Goal: Information Seeking & Learning: Learn about a topic

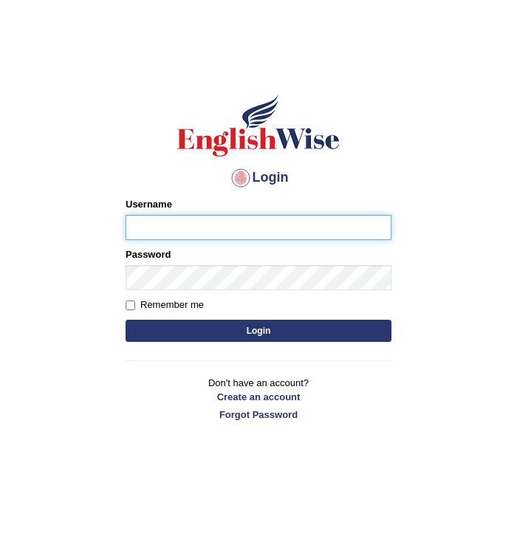
type input "Chongloi"
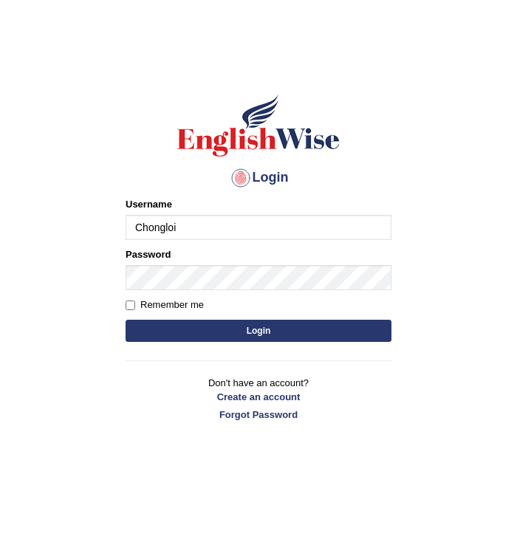
click at [247, 332] on button "Login" at bounding box center [259, 331] width 266 height 22
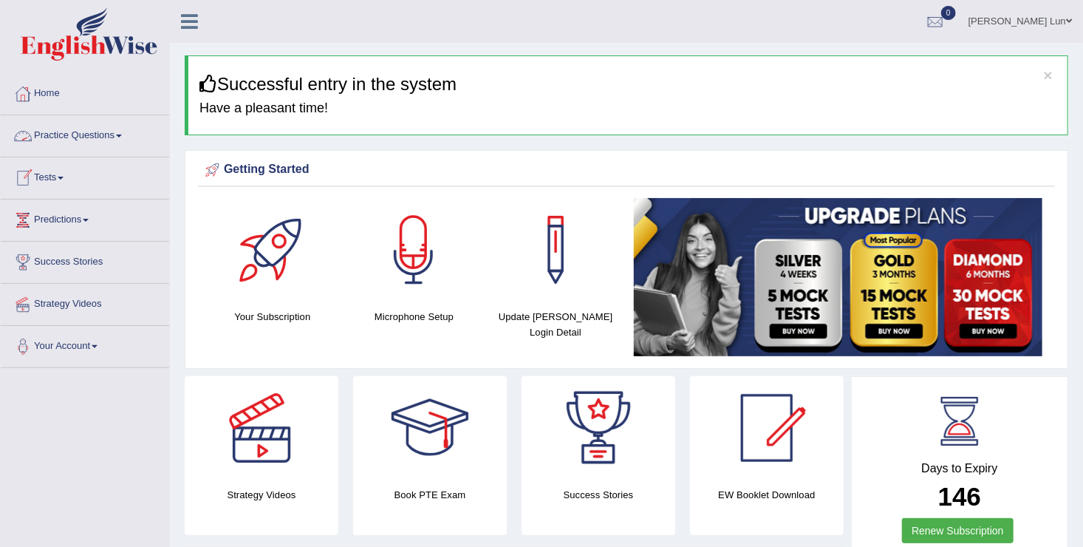
click at [110, 133] on link "Practice Questions" at bounding box center [85, 133] width 168 height 37
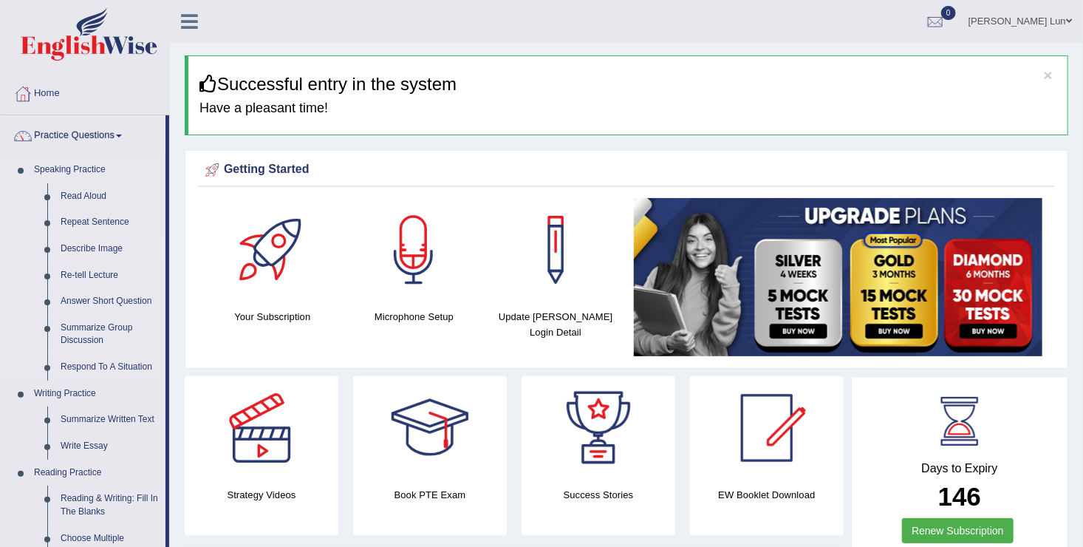
click at [77, 243] on link "Describe Image" at bounding box center [110, 249] width 112 height 27
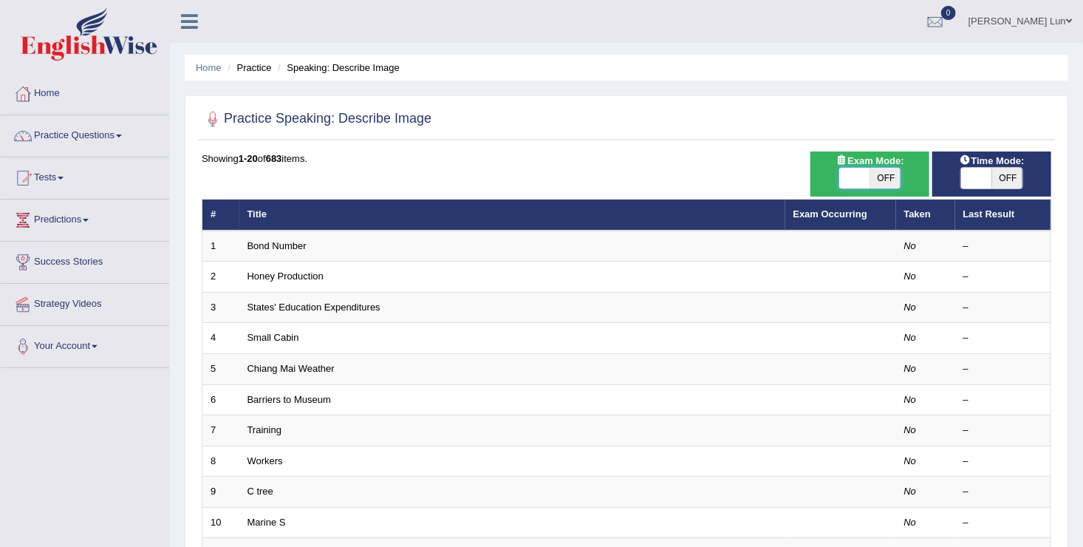
click at [861, 174] on span at bounding box center [855, 178] width 31 height 21
click at [867, 177] on span at bounding box center [854, 178] width 31 height 21
checkbox input "true"
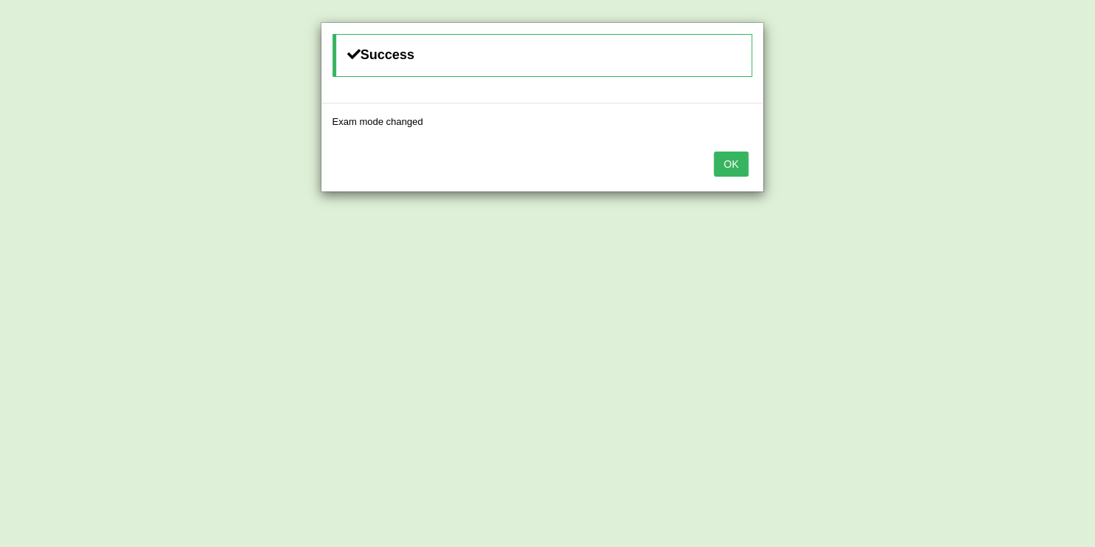
click at [734, 161] on button "OK" at bounding box center [730, 163] width 34 height 25
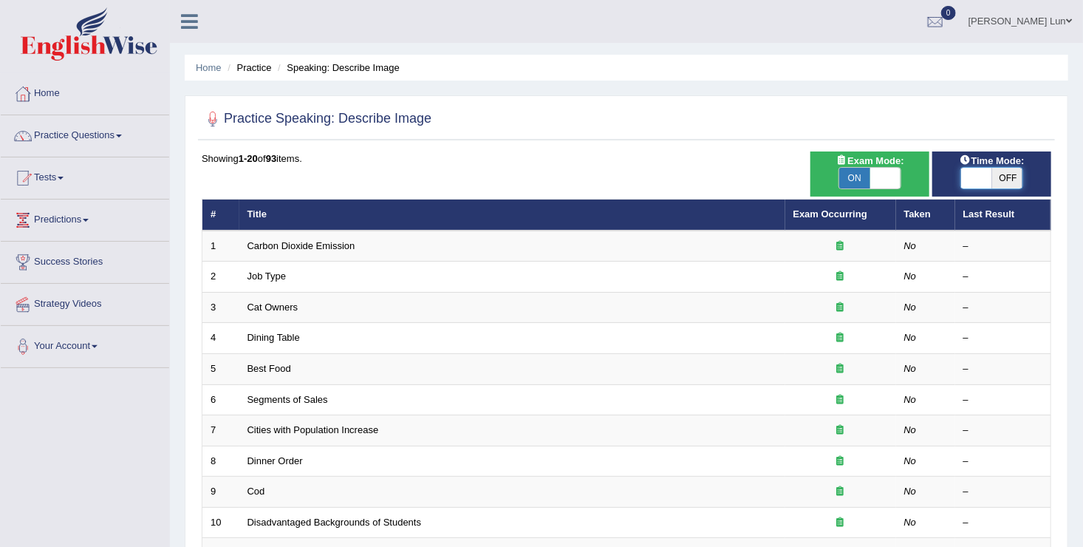
click at [982, 176] on span at bounding box center [976, 178] width 31 height 21
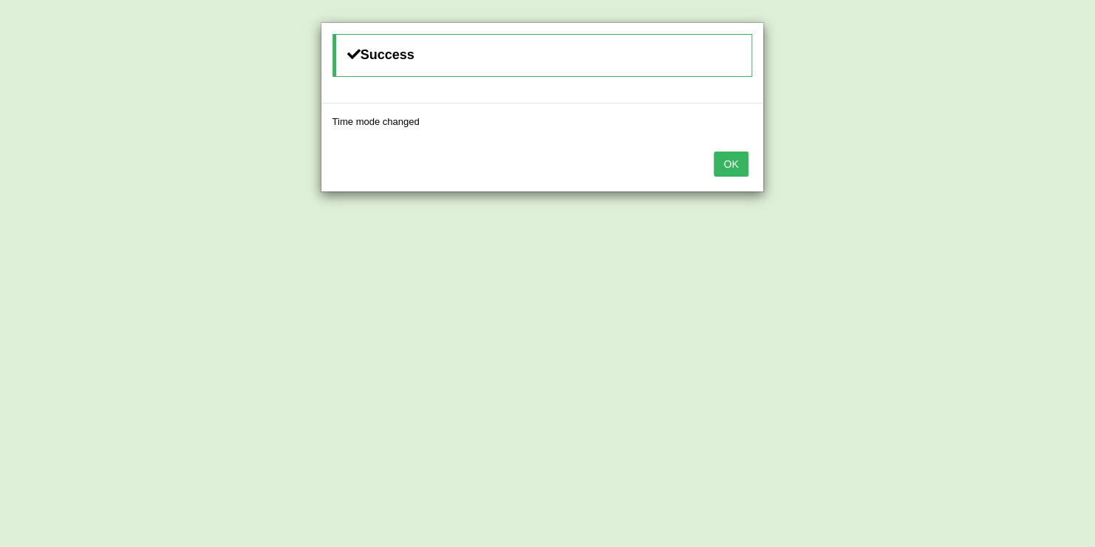
click at [738, 168] on button "OK" at bounding box center [730, 163] width 34 height 25
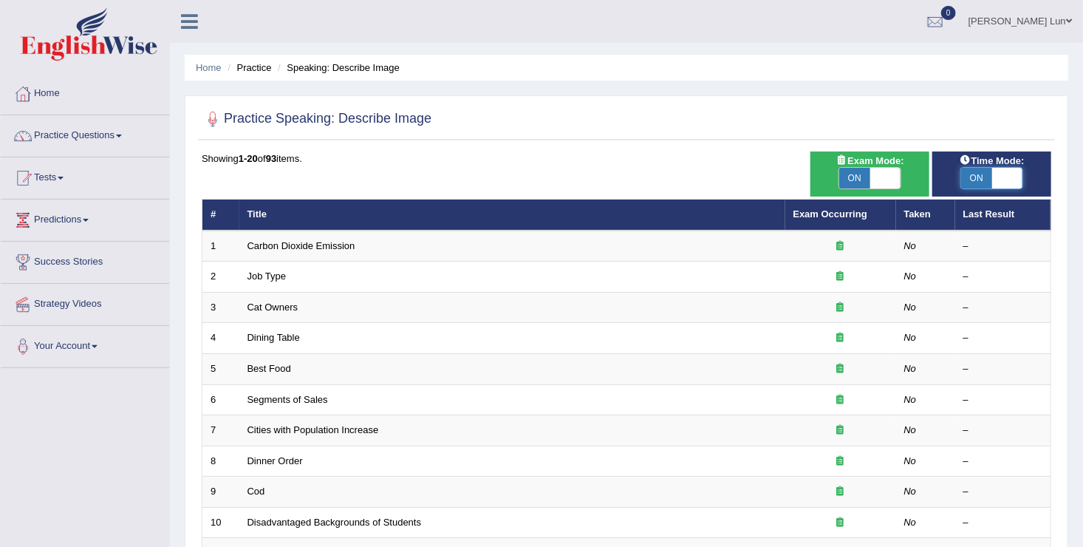
click at [999, 174] on span at bounding box center [1007, 178] width 31 height 21
checkbox input "false"
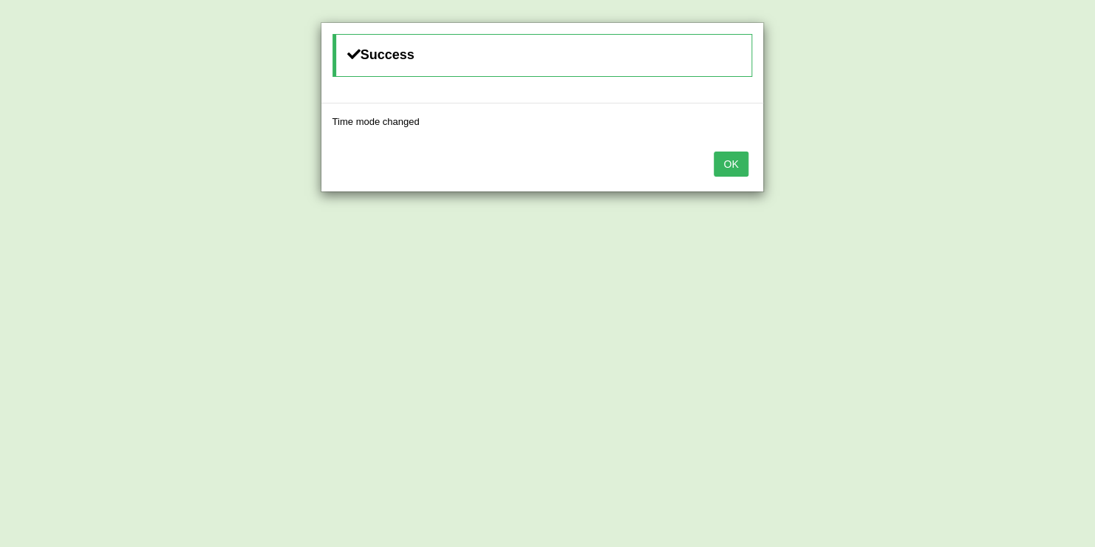
click at [733, 156] on button "OK" at bounding box center [730, 163] width 34 height 25
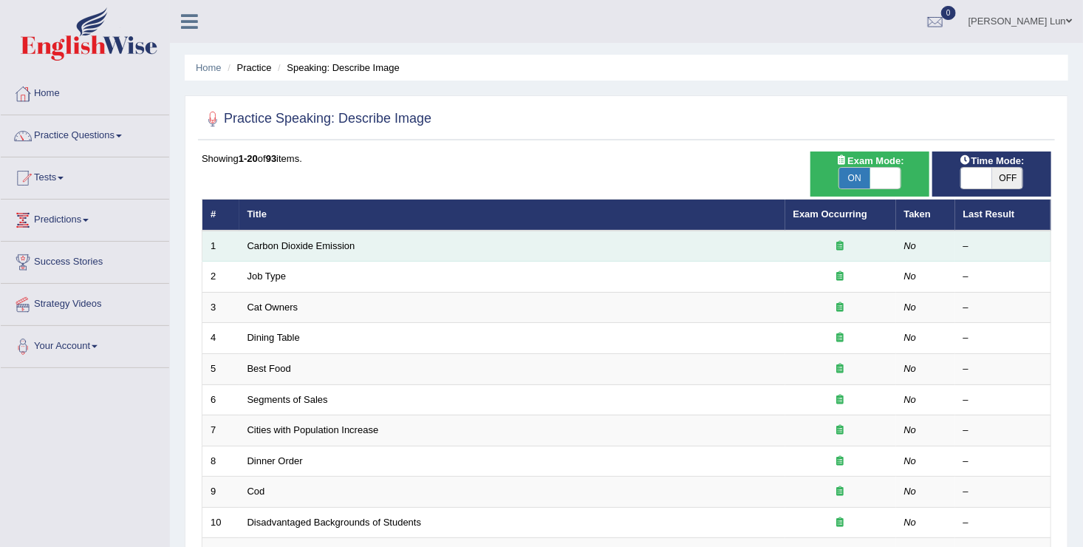
click at [301, 236] on td "Carbon Dioxide Emission" at bounding box center [512, 245] width 546 height 31
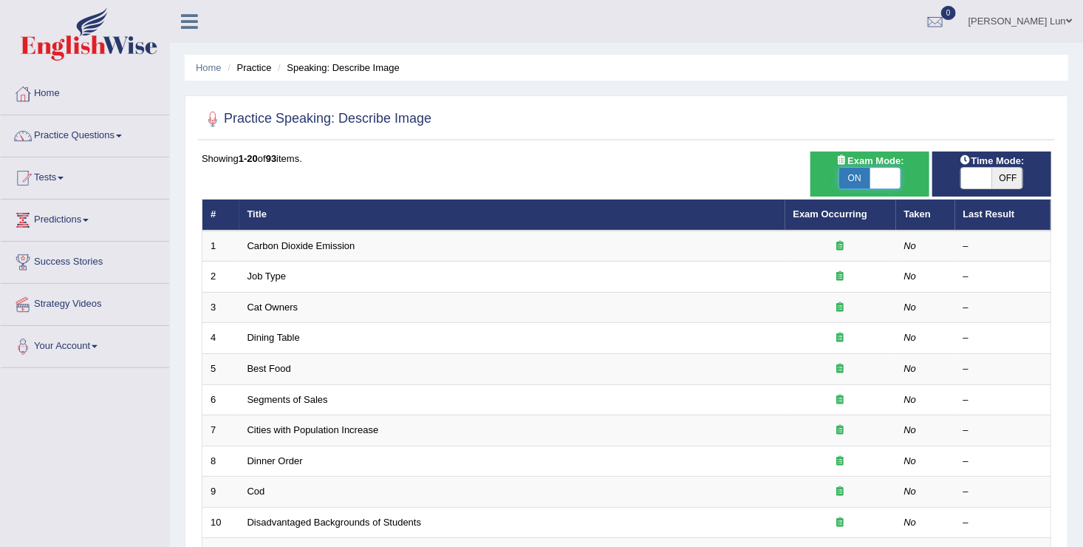
click at [875, 174] on span at bounding box center [885, 178] width 31 height 21
checkbox input "false"
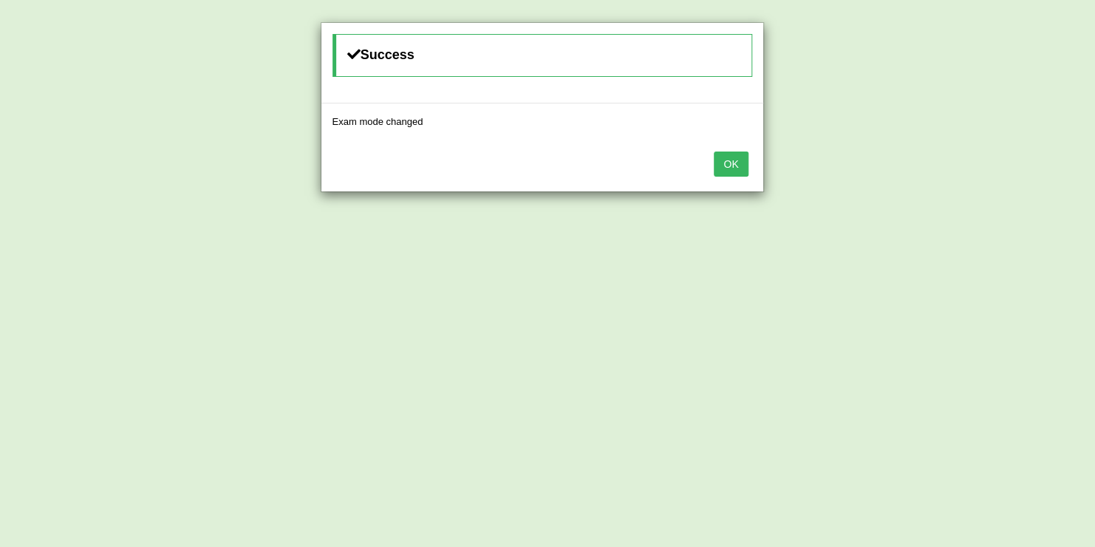
click at [727, 159] on button "OK" at bounding box center [730, 163] width 34 height 25
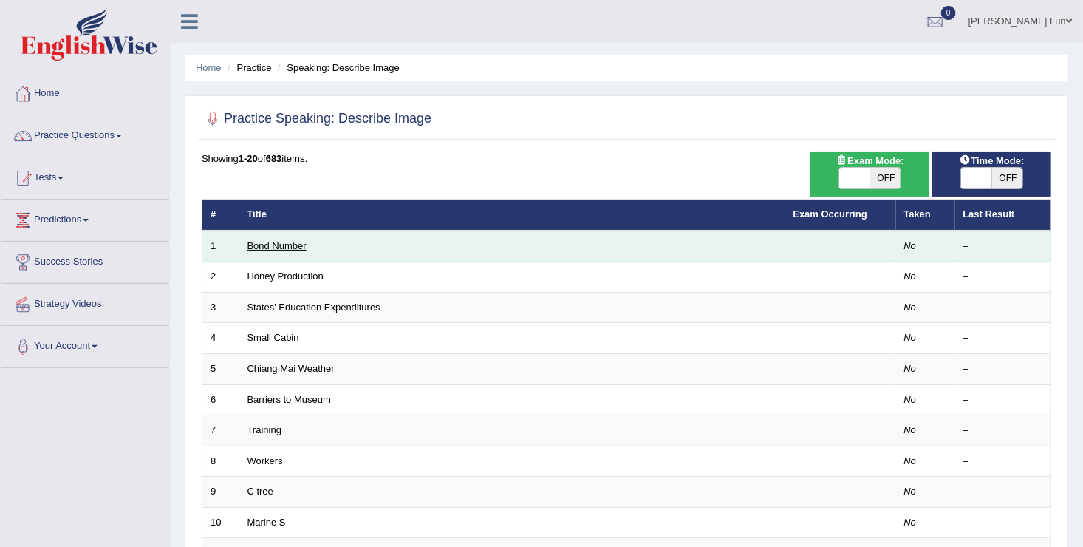
click at [281, 242] on link "Bond Number" at bounding box center [276, 245] width 59 height 11
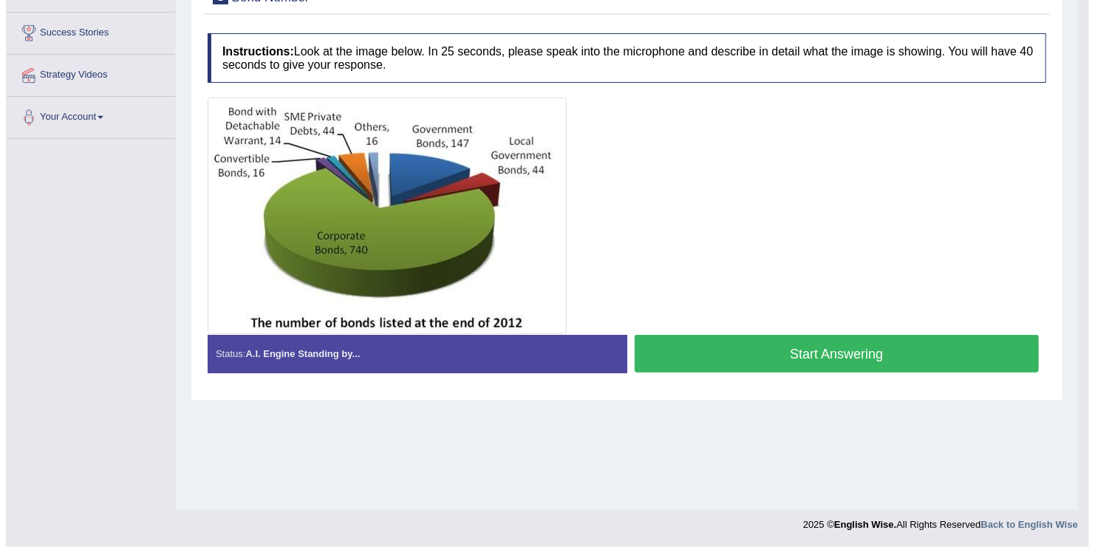
scroll to position [228, 0]
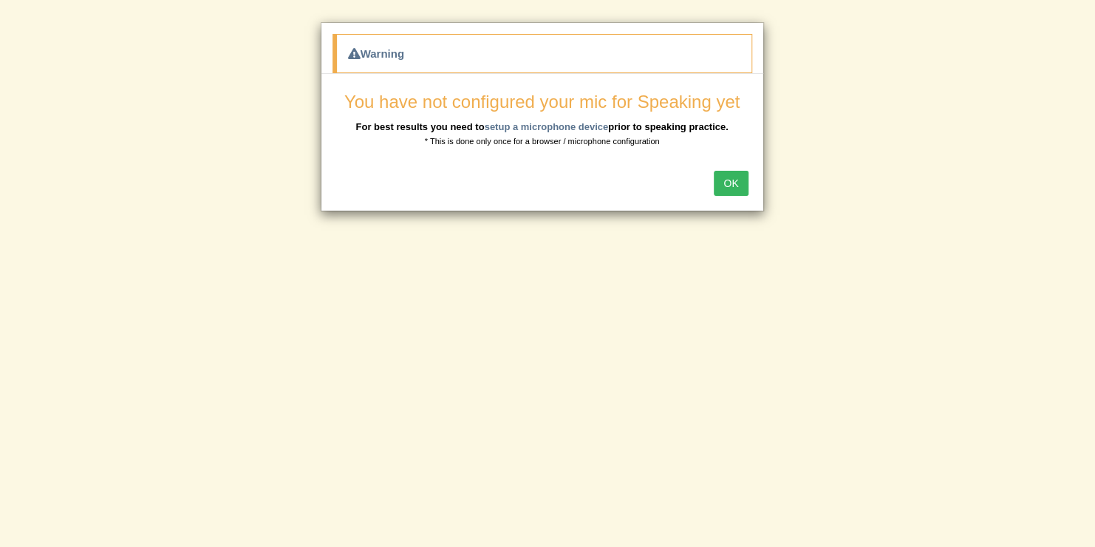
click at [723, 186] on button "OK" at bounding box center [730, 183] width 34 height 25
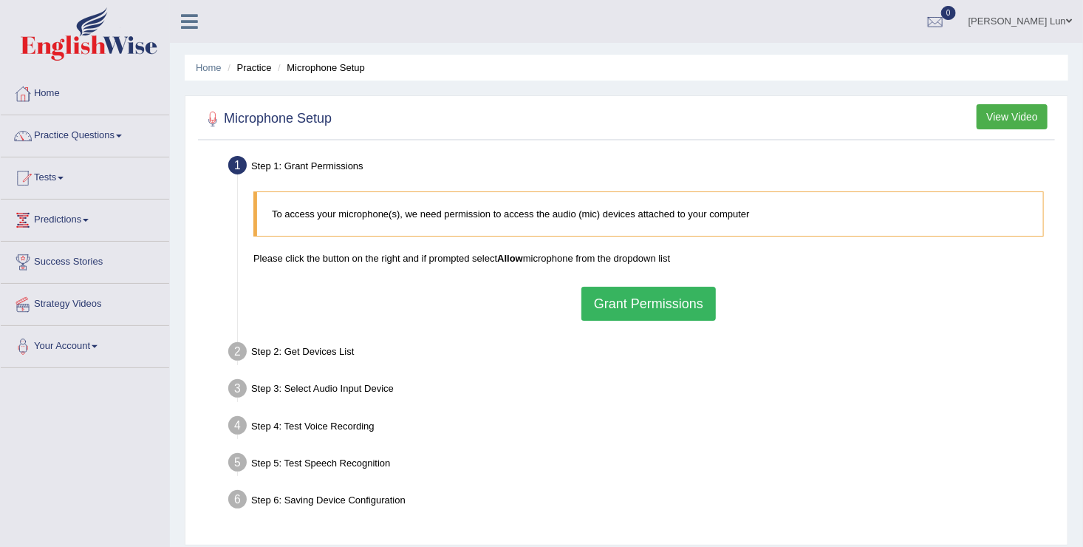
click at [625, 318] on button "Grant Permissions" at bounding box center [648, 304] width 134 height 34
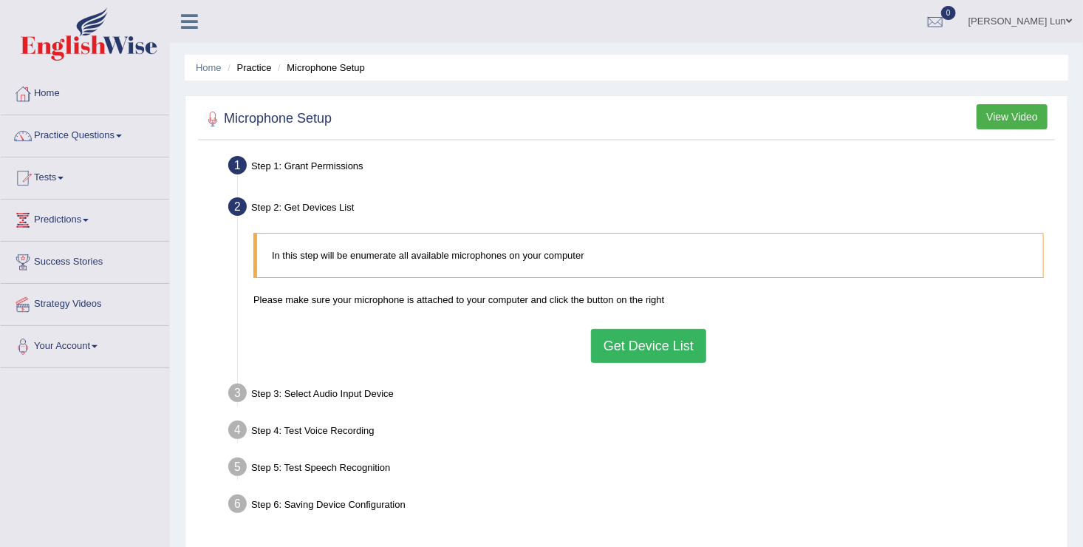
click at [621, 355] on button "Get Device List" at bounding box center [648, 346] width 115 height 34
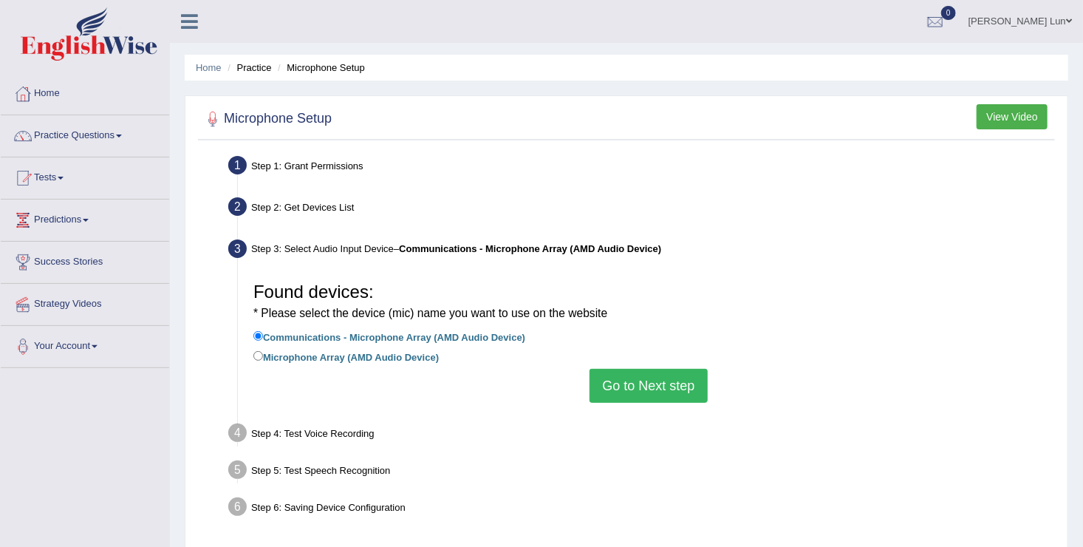
click at [621, 387] on button "Go to Next step" at bounding box center [647, 386] width 117 height 34
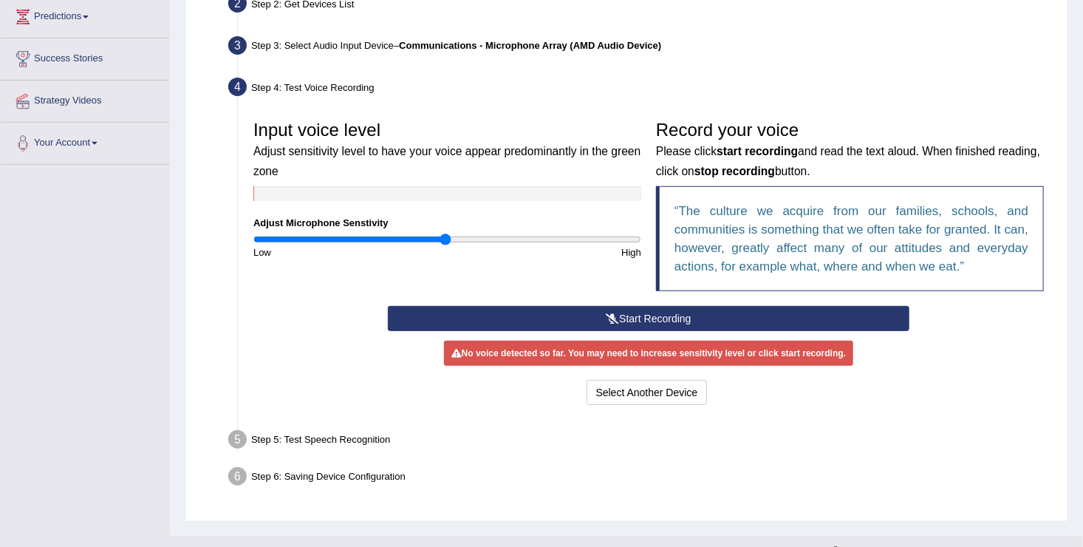
scroll to position [204, 0]
click at [633, 314] on button "Start Recording" at bounding box center [649, 317] width 522 height 25
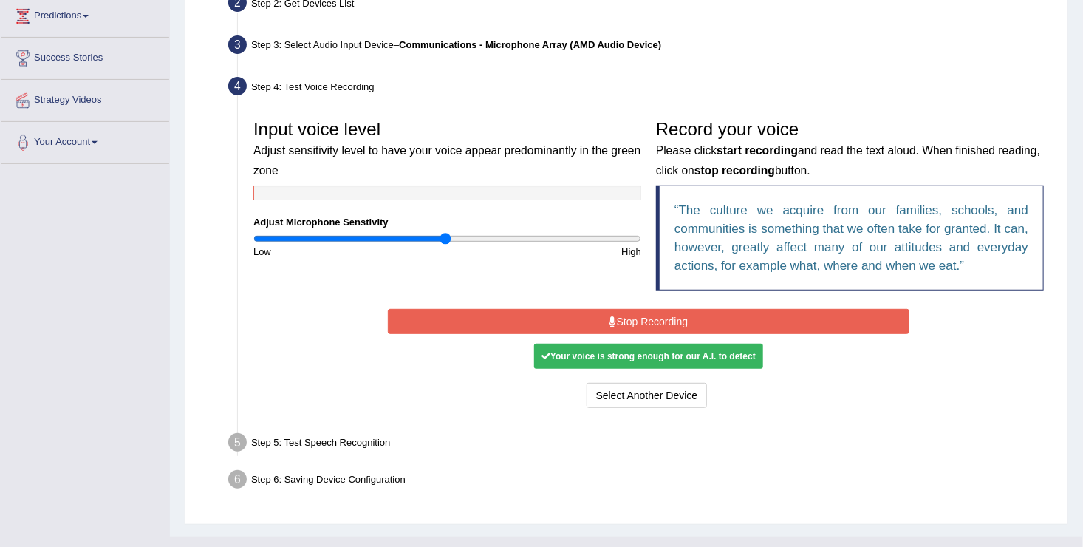
click at [633, 314] on button "Stop Recording" at bounding box center [649, 321] width 522 height 25
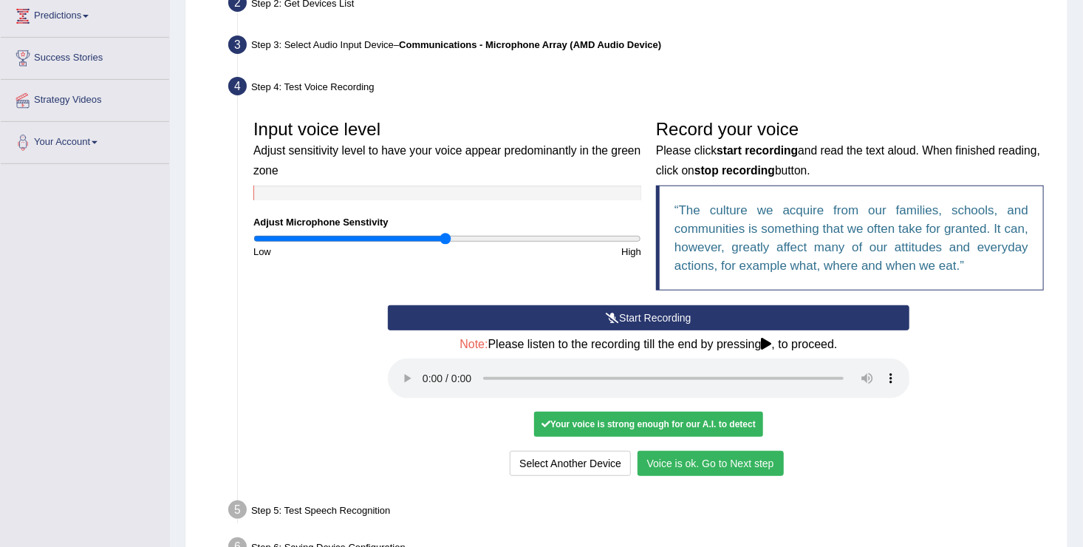
click at [695, 463] on button "Voice is ok. Go to Next step" at bounding box center [710, 463] width 146 height 25
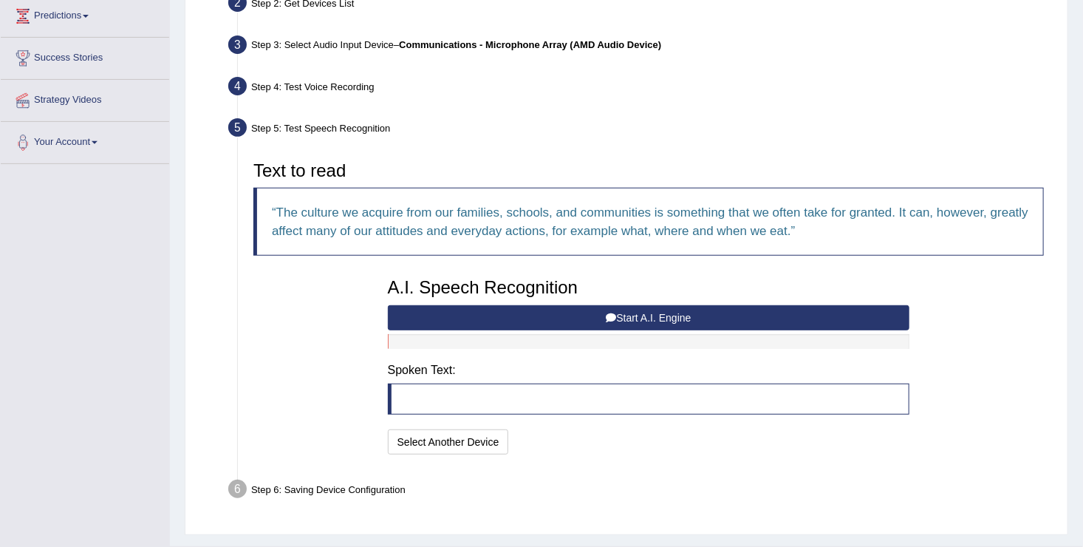
scroll to position [206, 0]
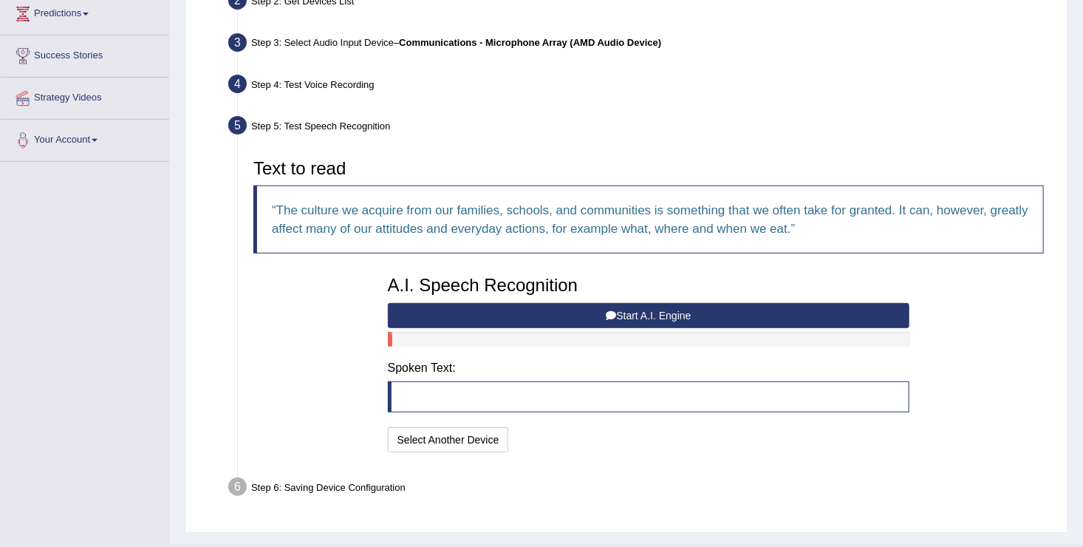
click at [633, 313] on button "Start A.I. Engine" at bounding box center [649, 315] width 522 height 25
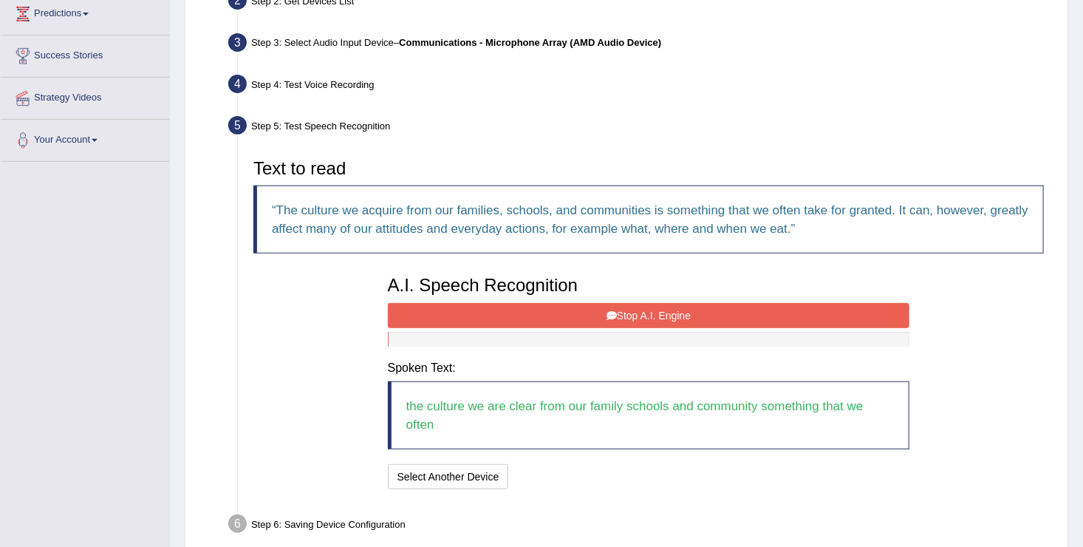
click at [643, 306] on button "Stop A.I. Engine" at bounding box center [649, 315] width 522 height 25
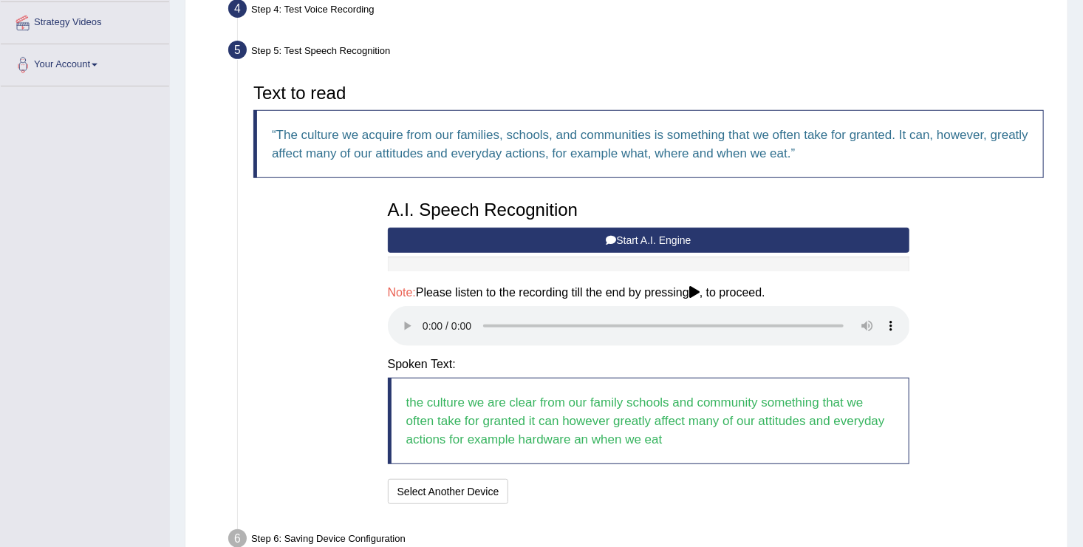
scroll to position [281, 0]
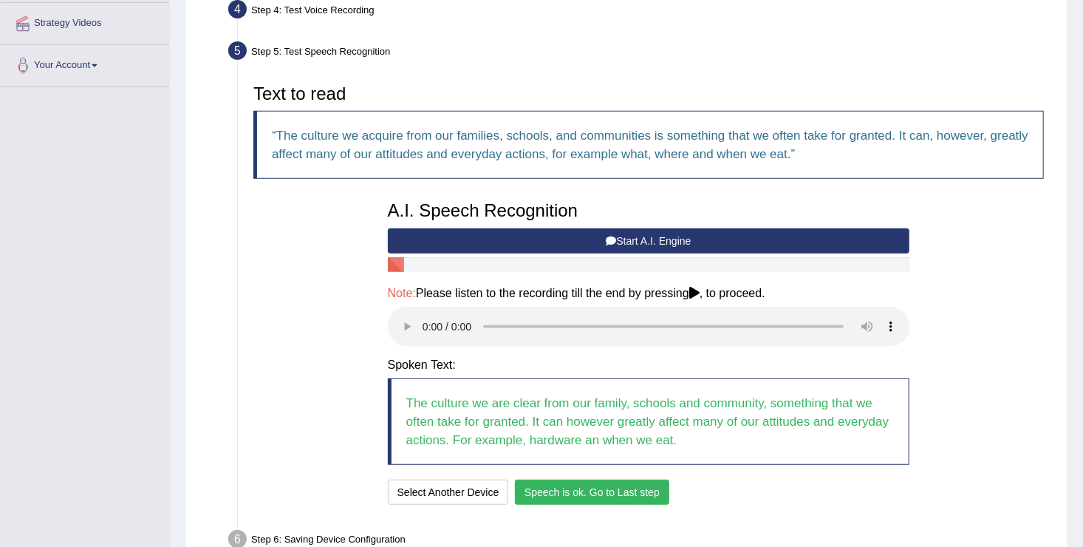
click at [560, 485] on button "Speech is ok. Go to Last step" at bounding box center [592, 491] width 154 height 25
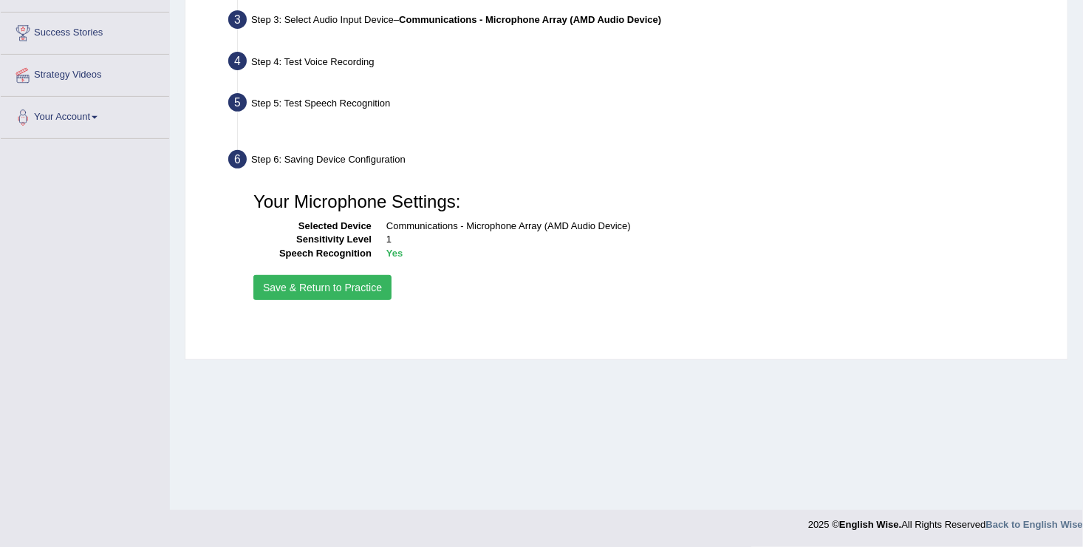
scroll to position [229, 0]
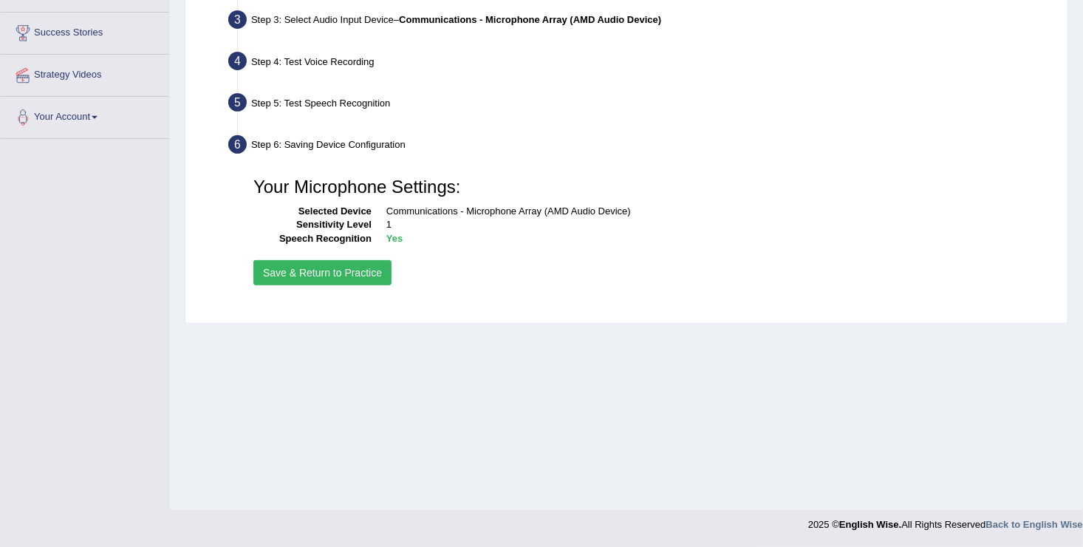
click at [342, 270] on button "Save & Return to Practice" at bounding box center [322, 272] width 138 height 25
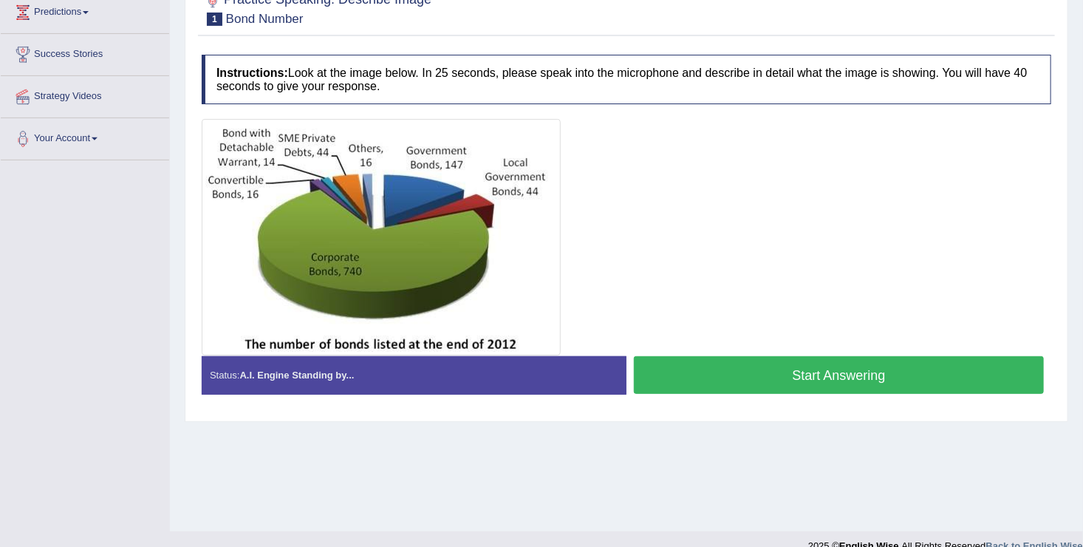
scroll to position [211, 0]
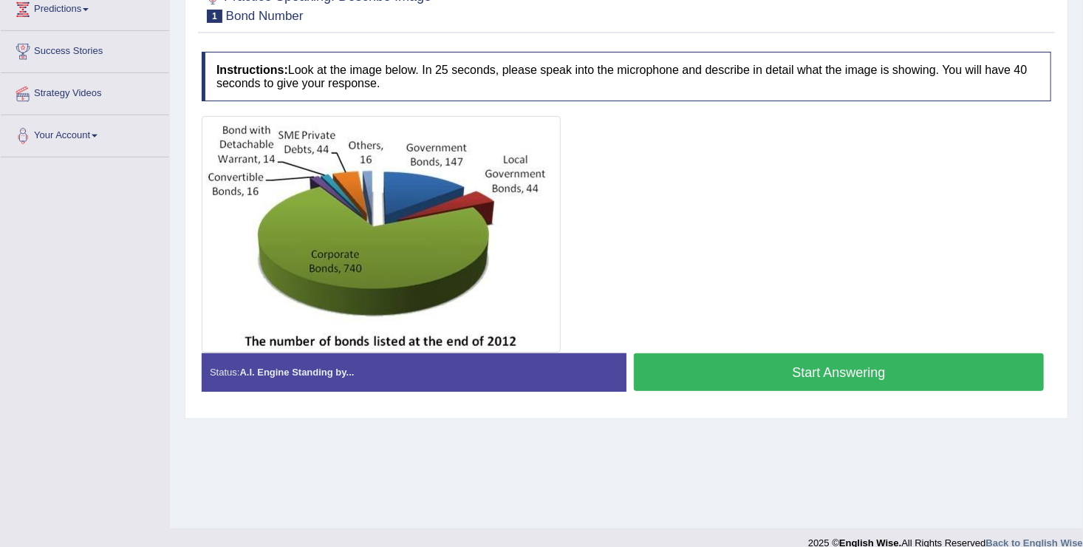
click at [701, 379] on button "Start Answering" at bounding box center [839, 372] width 410 height 38
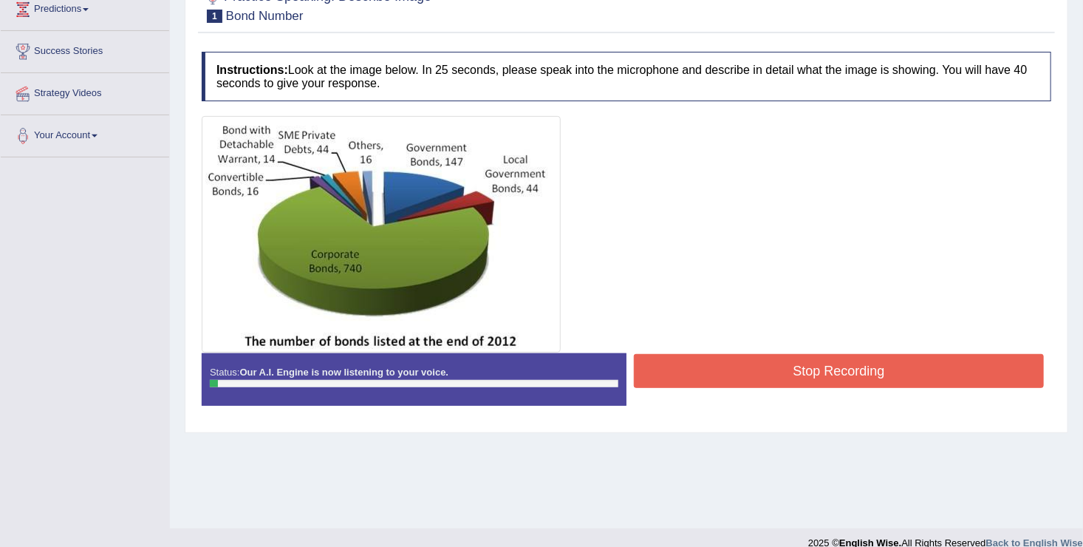
scroll to position [229, 0]
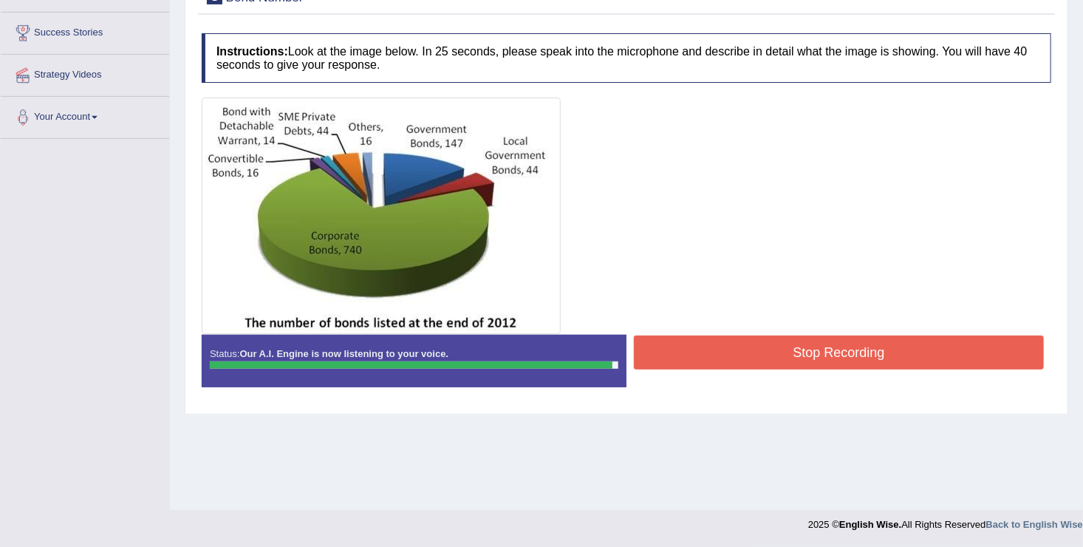
click at [685, 353] on button "Stop Recording" at bounding box center [839, 352] width 410 height 34
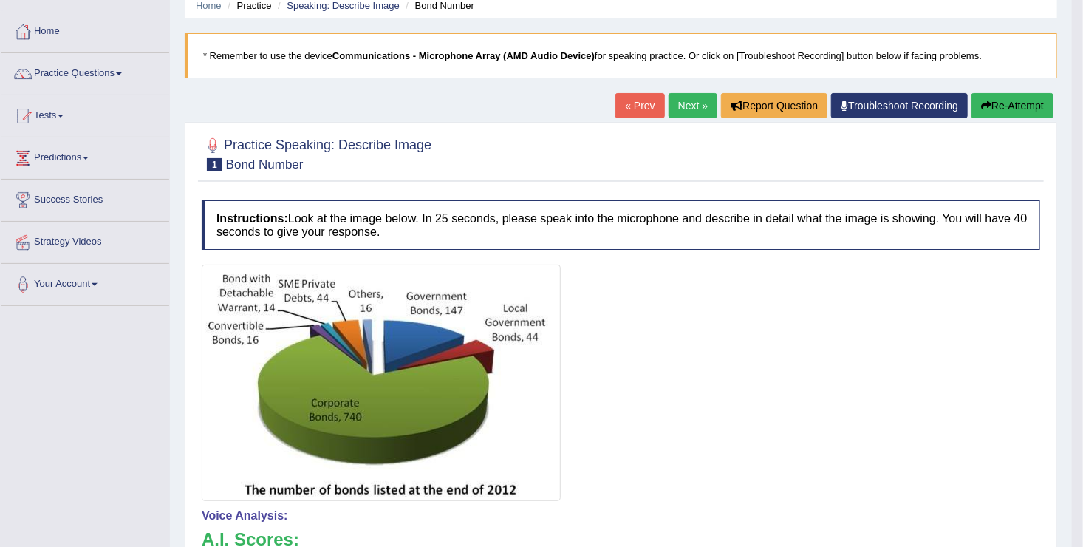
scroll to position [0, 0]
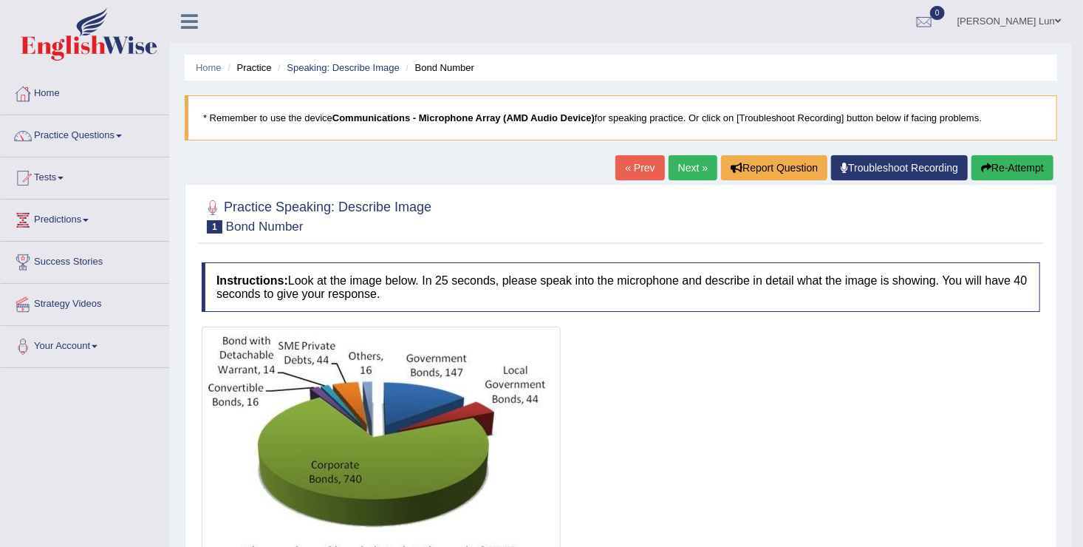
click at [1005, 163] on button "Re-Attempt" at bounding box center [1012, 167] width 82 height 25
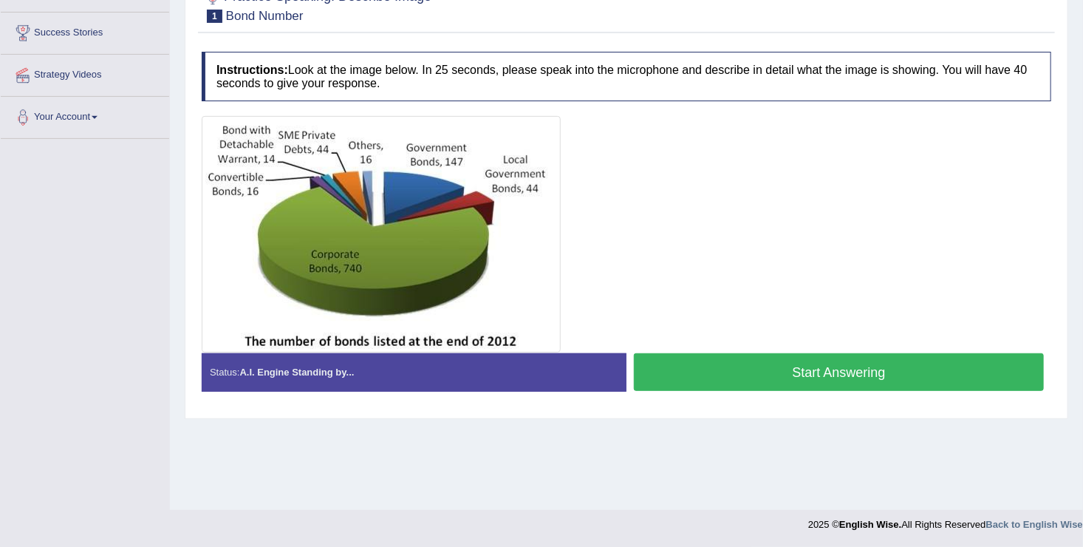
click at [690, 374] on button "Start Answering" at bounding box center [839, 372] width 410 height 38
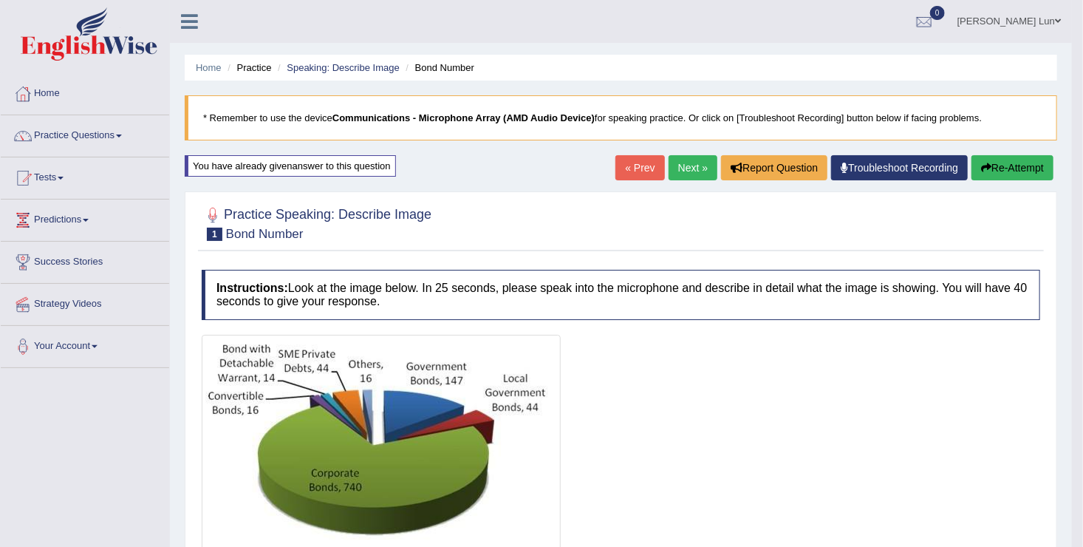
click at [680, 171] on link "Next »" at bounding box center [692, 167] width 49 height 25
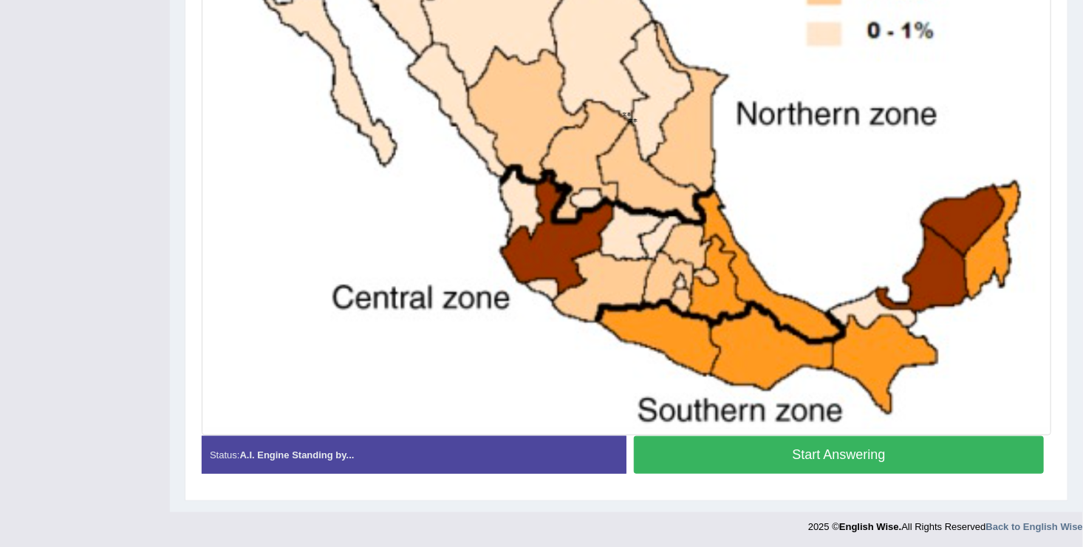
scroll to position [535, 0]
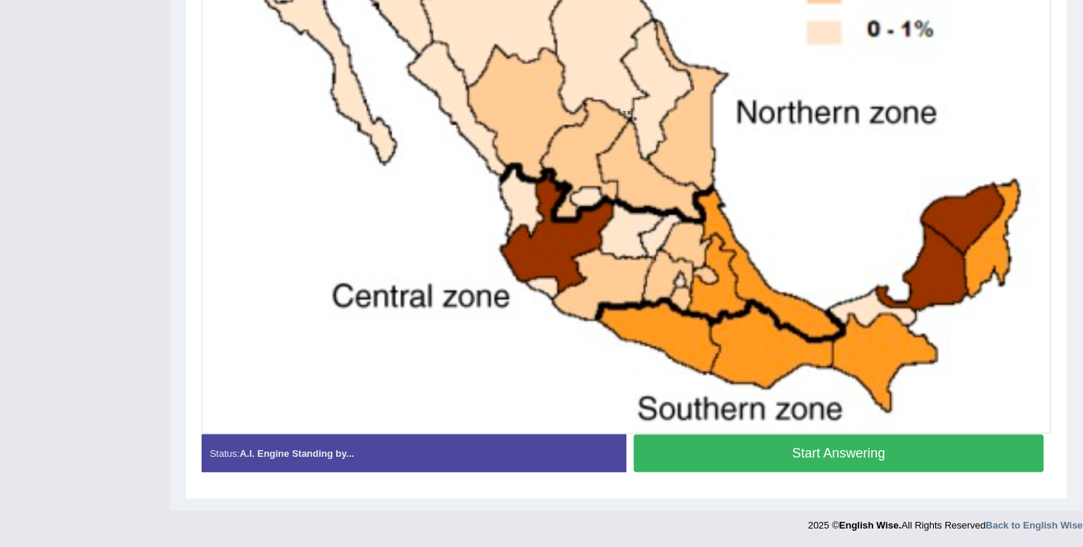
click at [739, 455] on button "Start Answering" at bounding box center [839, 453] width 410 height 38
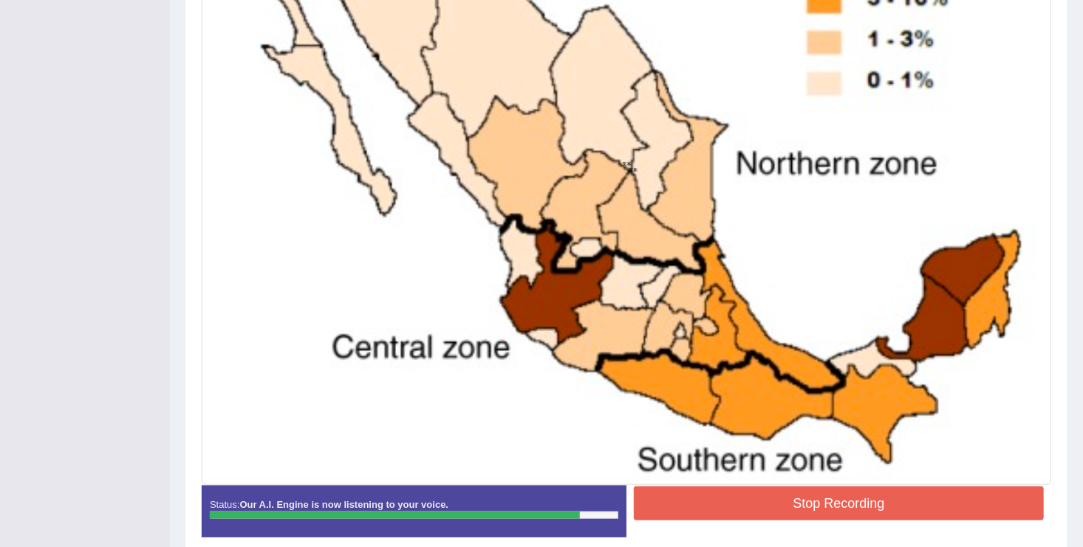
scroll to position [549, 0]
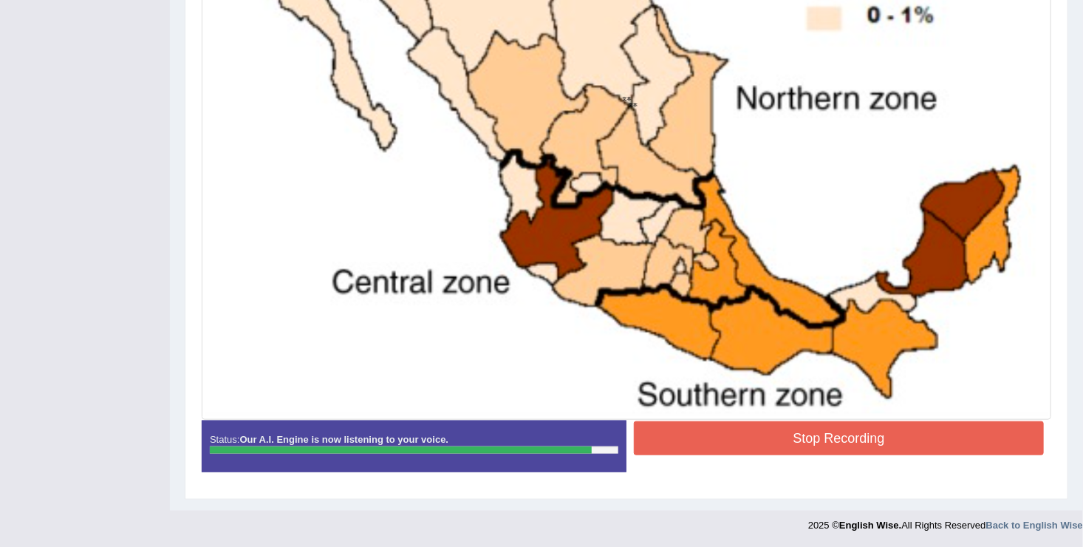
click at [698, 438] on button "Stop Recording" at bounding box center [839, 438] width 410 height 34
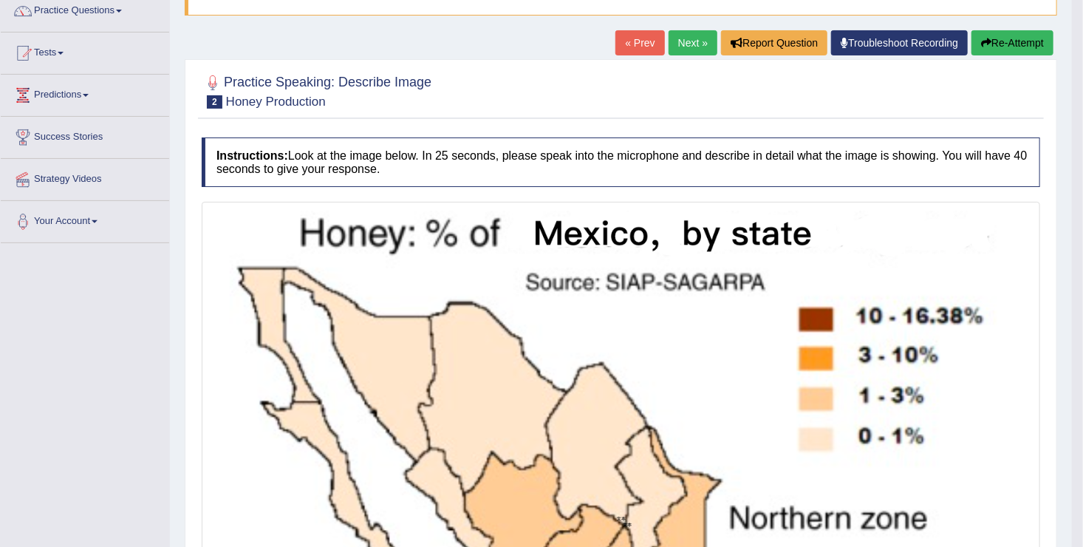
scroll to position [0, 0]
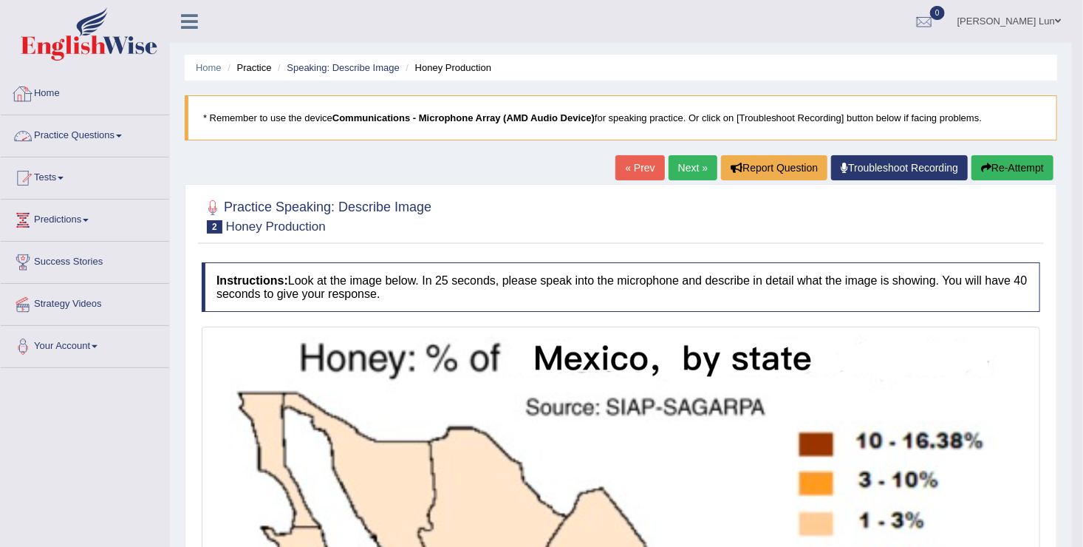
click at [49, 95] on link "Home" at bounding box center [85, 91] width 168 height 37
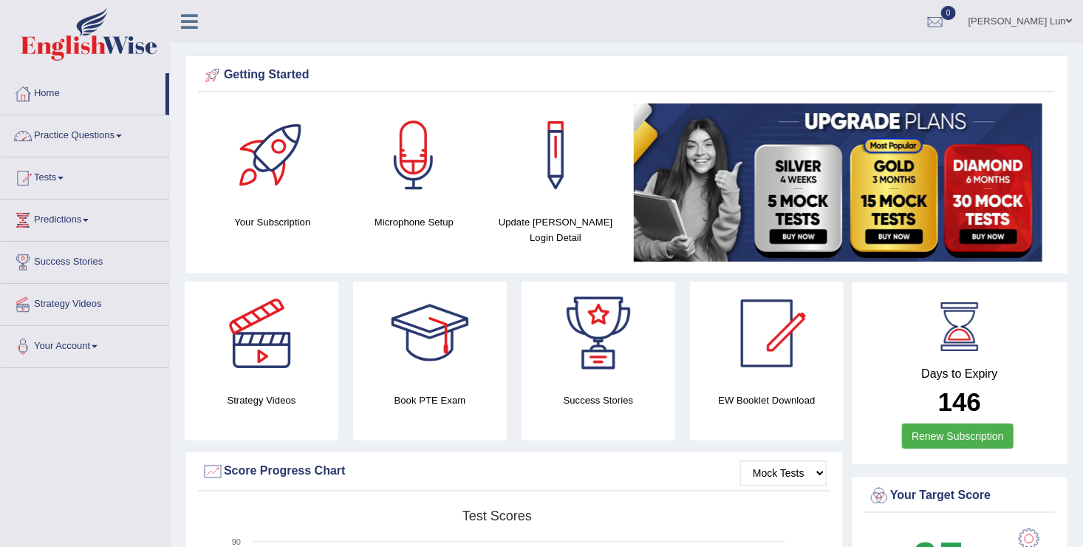
click at [112, 97] on link "Home" at bounding box center [83, 91] width 165 height 37
click at [72, 129] on link "Practice Questions" at bounding box center [85, 133] width 168 height 37
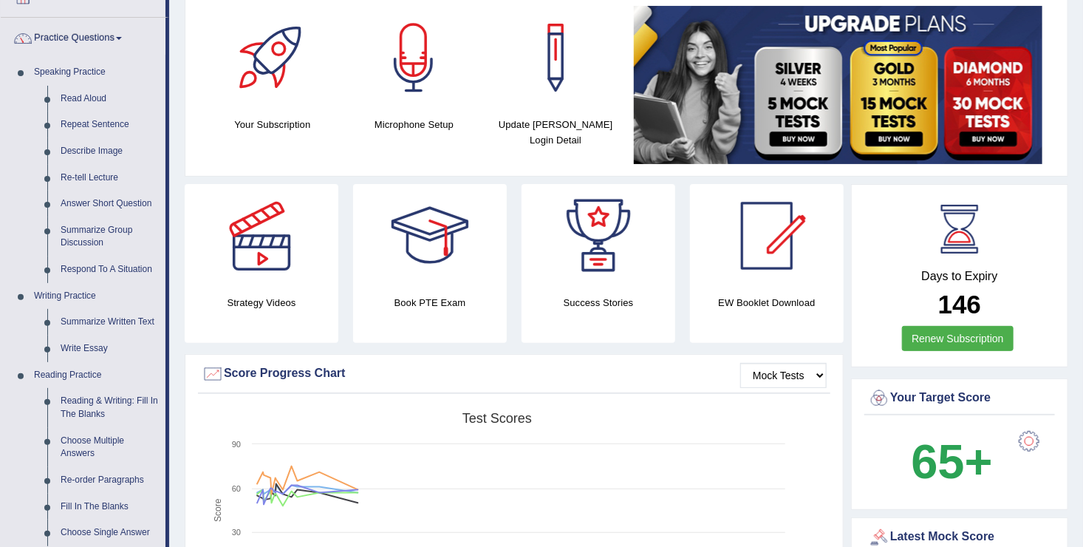
scroll to position [96, 0]
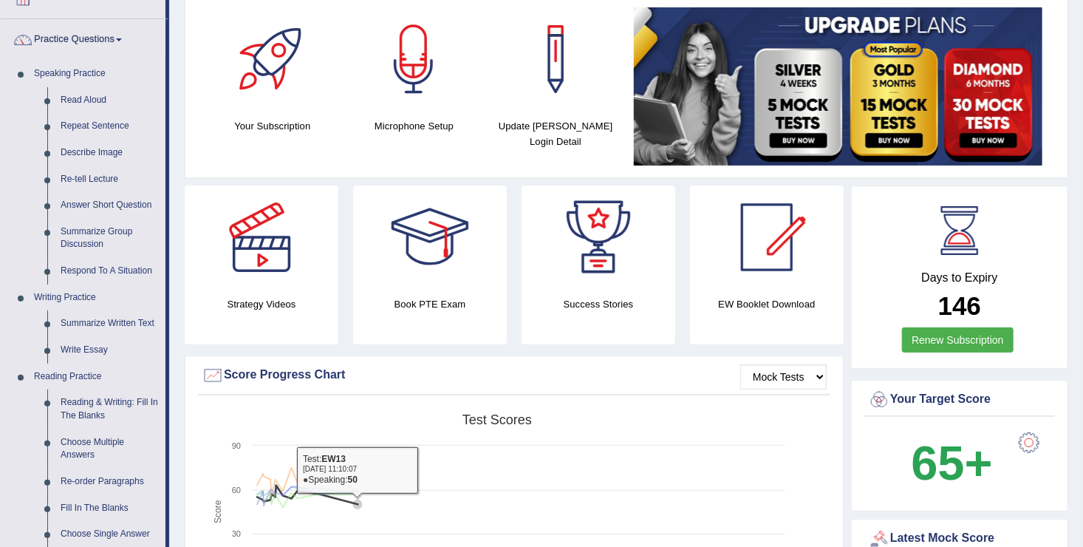
drag, startPoint x: 801, startPoint y: 449, endPoint x: 691, endPoint y: 559, distance: 155.1
click at [691, 451] on html "Toggle navigation Home Practice Questions Speaking Practice Read Aloud Repeat S…" at bounding box center [541, 177] width 1083 height 547
